Goal: Find specific page/section: Find specific page/section

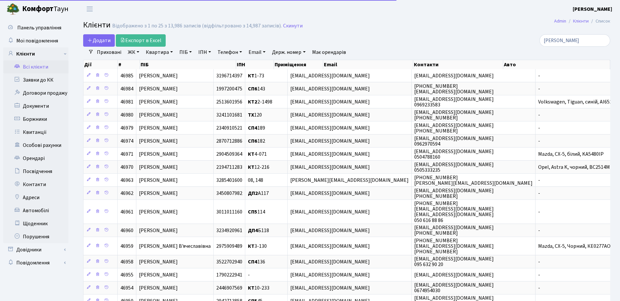
select select "25"
drag, startPoint x: 497, startPoint y: 36, endPoint x: 414, endPoint y: 36, distance: 83.2
click at [414, 36] on div "Додати Експорт в Excel [PERSON_NAME]" at bounding box center [346, 40] width 537 height 12
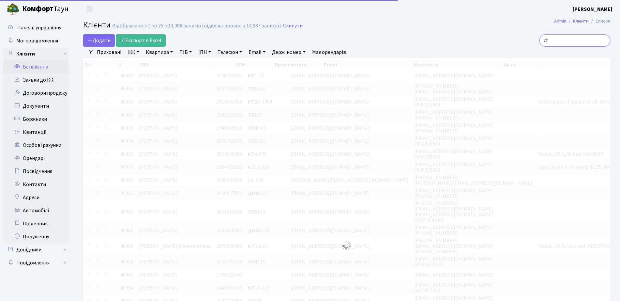
type input "c"
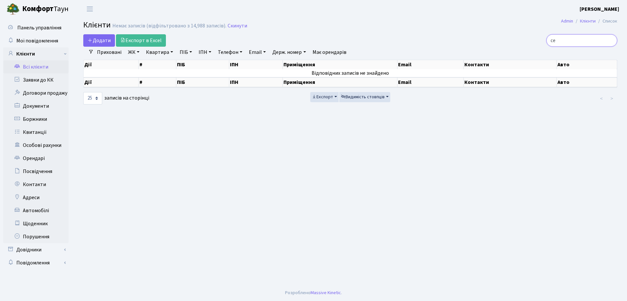
type input "с"
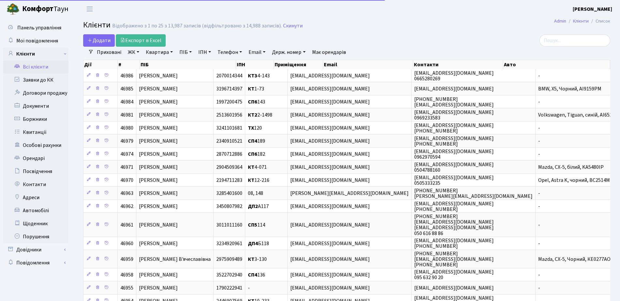
click at [47, 64] on link "Всі клієнти" at bounding box center [35, 66] width 65 height 13
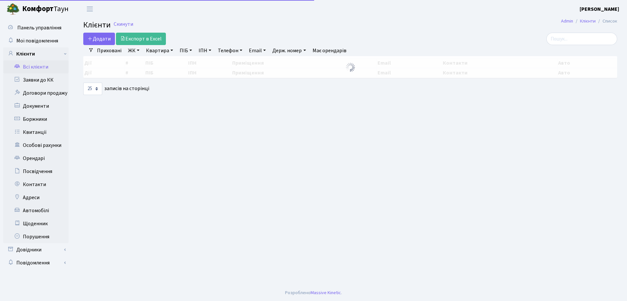
select select "25"
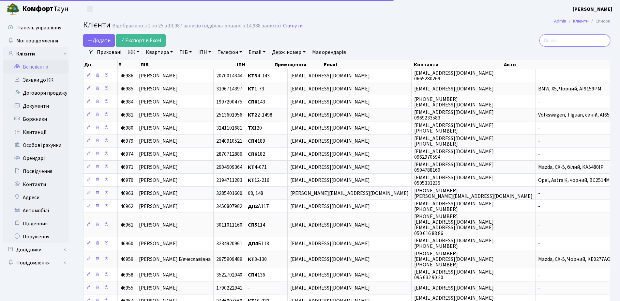
click at [573, 42] on input "search" at bounding box center [575, 40] width 71 height 12
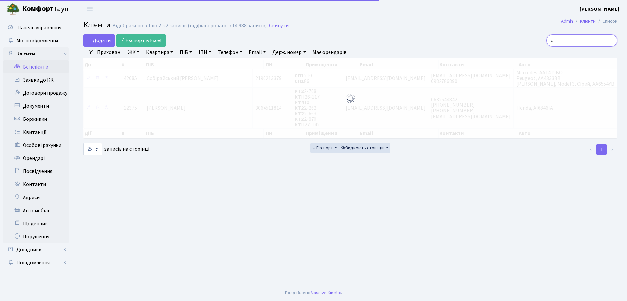
type input "с"
